Goal: Information Seeking & Learning: Learn about a topic

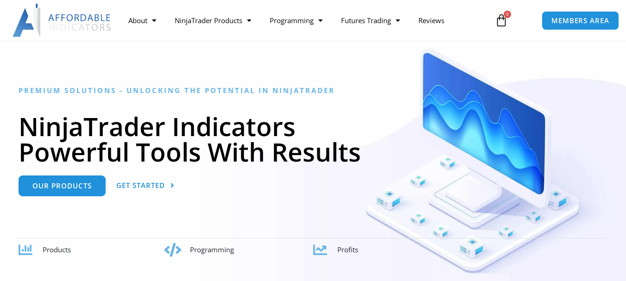
scroll to position [46, 0]
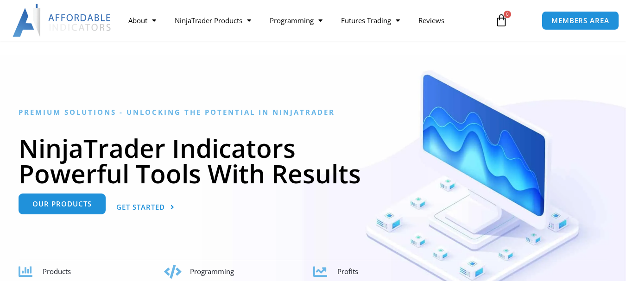
click at [82, 204] on span "Our Products" at bounding box center [61, 204] width 59 height 7
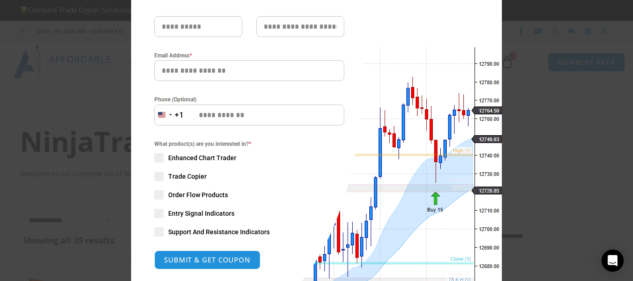
scroll to position [139, 0]
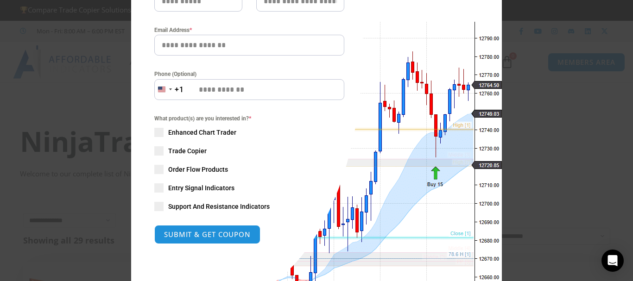
drag, startPoint x: 483, startPoint y: 100, endPoint x: 484, endPoint y: 119, distance: 18.5
click at [484, 119] on div "Close this module SAVE 20% NOW Are you ready to take NinjaTrader to the next le…" at bounding box center [316, 108] width 371 height 464
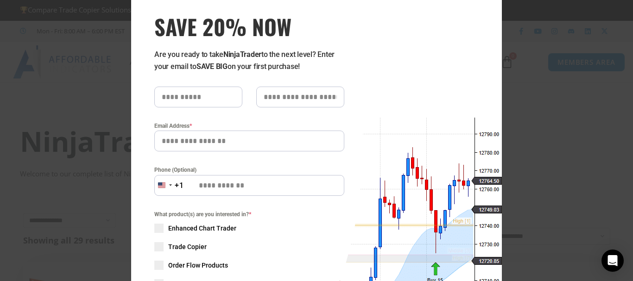
scroll to position [0, 0]
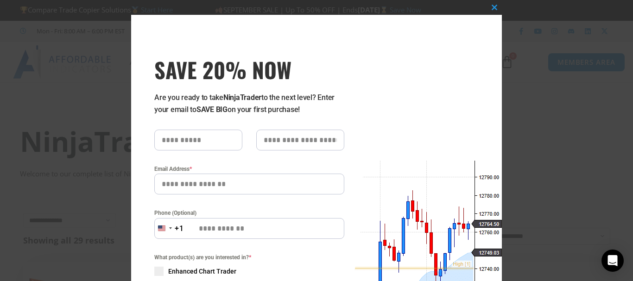
click at [218, 138] on input "SAVE 20% NOW popup" at bounding box center [198, 140] width 88 height 21
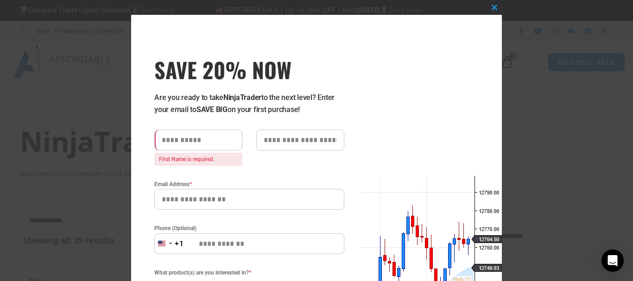
click at [418, 99] on div "Close this module SAVE 20% NOW Are you ready to take NinjaTrader to the next le…" at bounding box center [316, 254] width 371 height 479
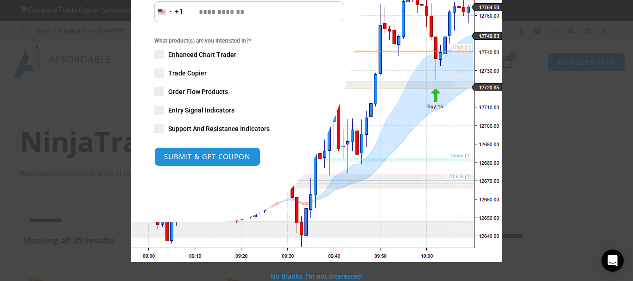
scroll to position [232, 0]
click at [169, 74] on span "Trade Copier" at bounding box center [187, 72] width 38 height 9
click at [214, 157] on button "SUBMIT & GET COUPON" at bounding box center [207, 156] width 112 height 20
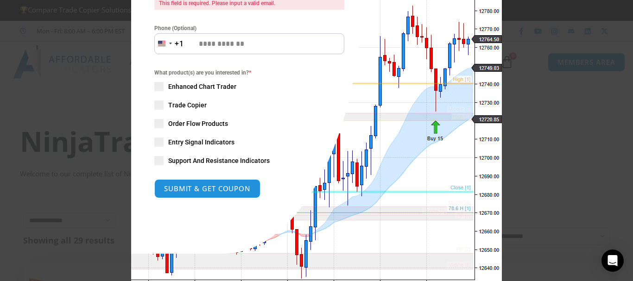
scroll to position [248, 0]
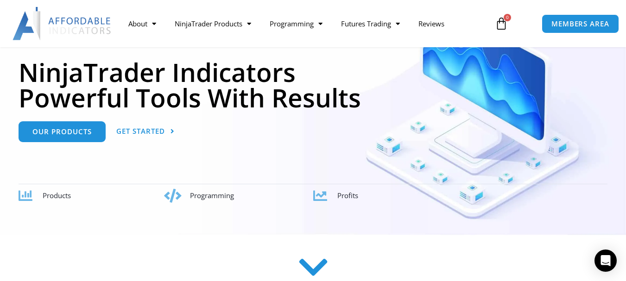
scroll to position [139, 0]
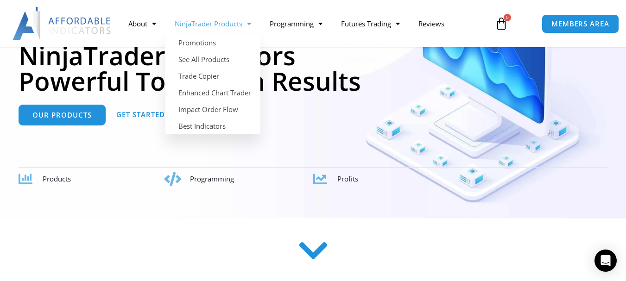
click at [225, 23] on link "NinjaTrader Products" at bounding box center [212, 23] width 95 height 21
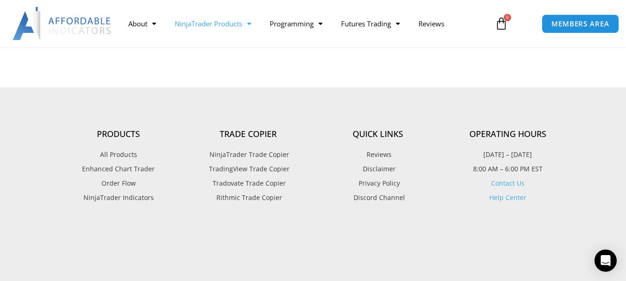
scroll to position [1204, 0]
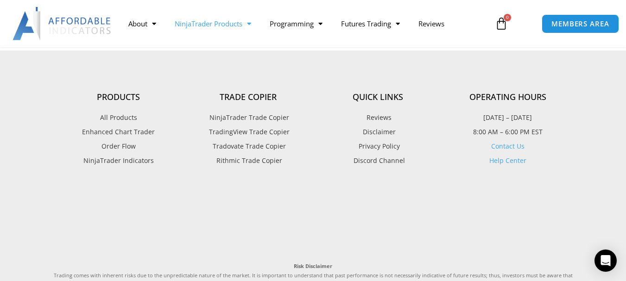
click at [261, 118] on span "NinjaTrader Trade Copier" at bounding box center [248, 118] width 82 height 12
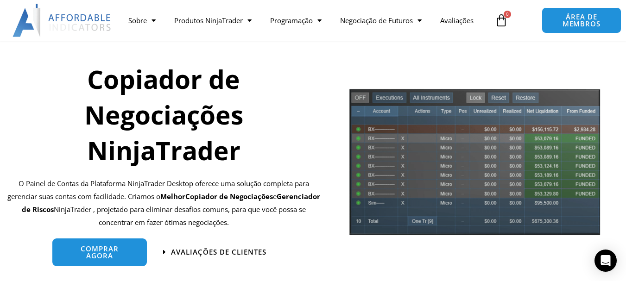
scroll to position [104, 0]
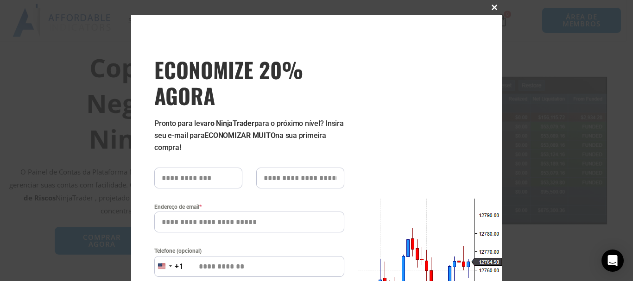
click at [495, 5] on span "ECONOMIZE 20% AGORA pop-up" at bounding box center [494, 8] width 15 height 6
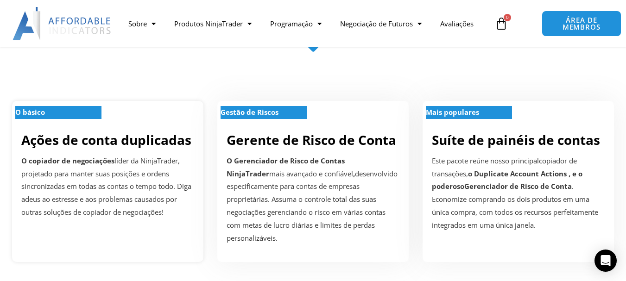
scroll to position [382, 0]
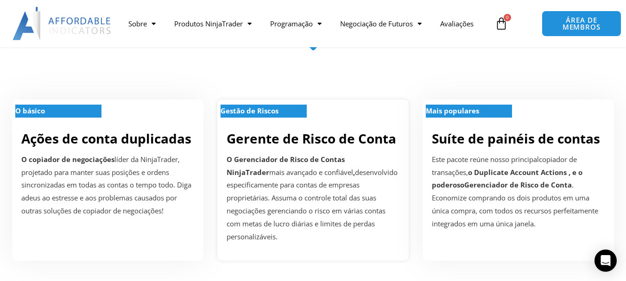
click at [261, 106] on font "Gestão de Riscos" at bounding box center [249, 110] width 58 height 9
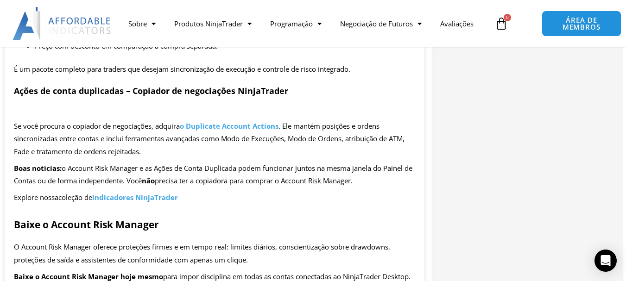
scroll to position [1899, 0]
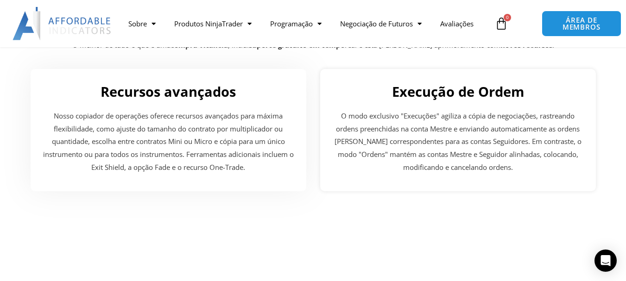
scroll to position [1818, 0]
